Goal: Information Seeking & Learning: Check status

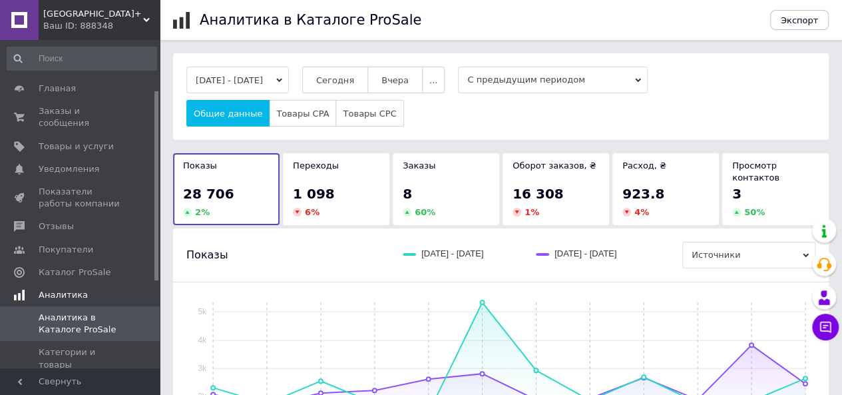
scroll to position [87, 0]
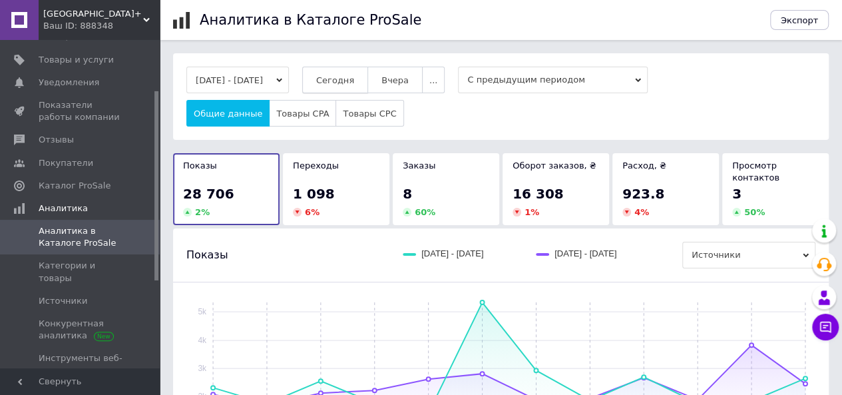
click at [349, 86] on button "Сегодня" at bounding box center [335, 80] width 66 height 27
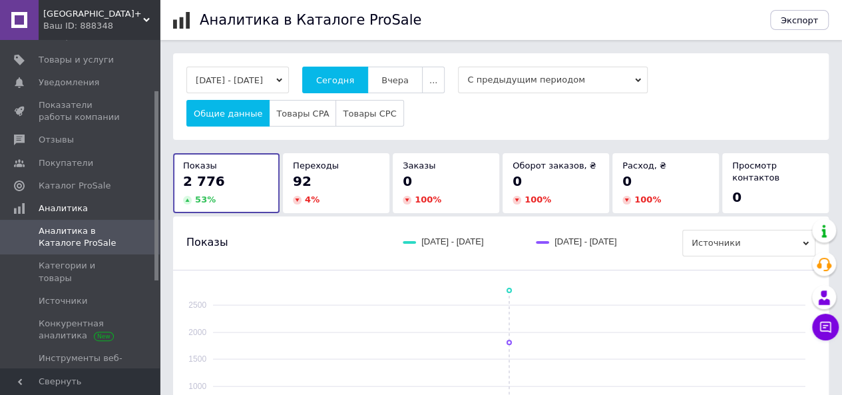
click at [77, 21] on div "Ваш ID: 888348" at bounding box center [101, 26] width 117 height 12
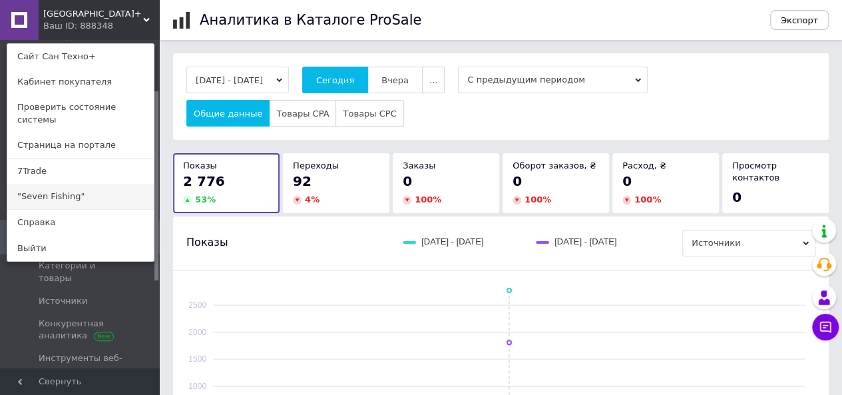
click at [20, 184] on link ""Seven Fishing"" at bounding box center [80, 196] width 146 height 25
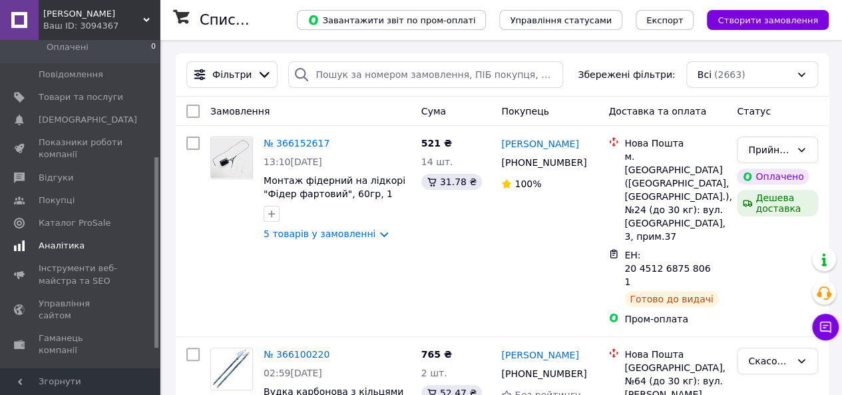
scroll to position [200, 0]
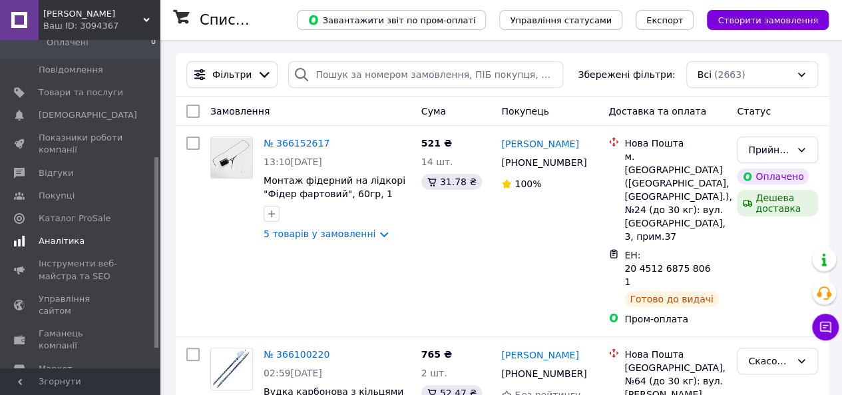
click at [77, 235] on span "Аналітика" at bounding box center [62, 241] width 46 height 12
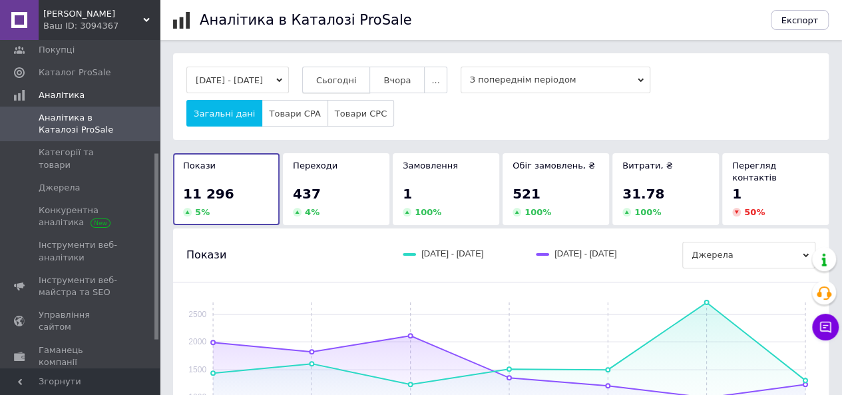
click at [357, 83] on span "Сьогодні" at bounding box center [336, 80] width 41 height 10
